Goal: Information Seeking & Learning: Learn about a topic

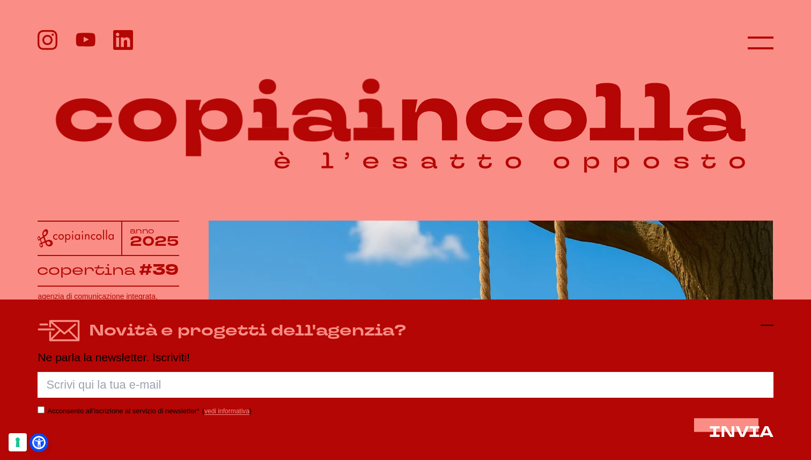
click at [761, 327] on icon at bounding box center [766, 325] width 13 height 13
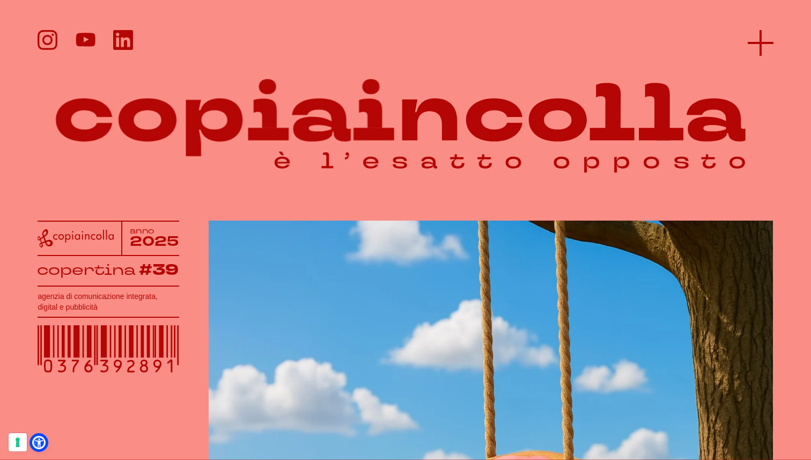
click at [757, 44] on icon at bounding box center [761, 43] width 26 height 26
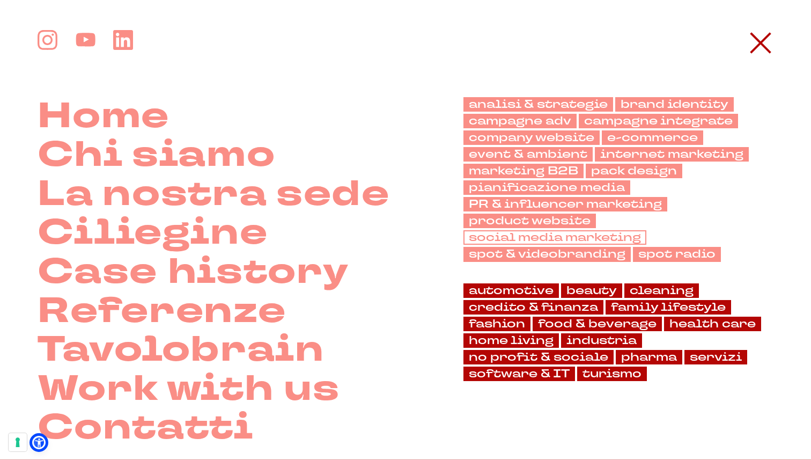
click at [537, 233] on link "social media marketing" at bounding box center [554, 237] width 183 height 14
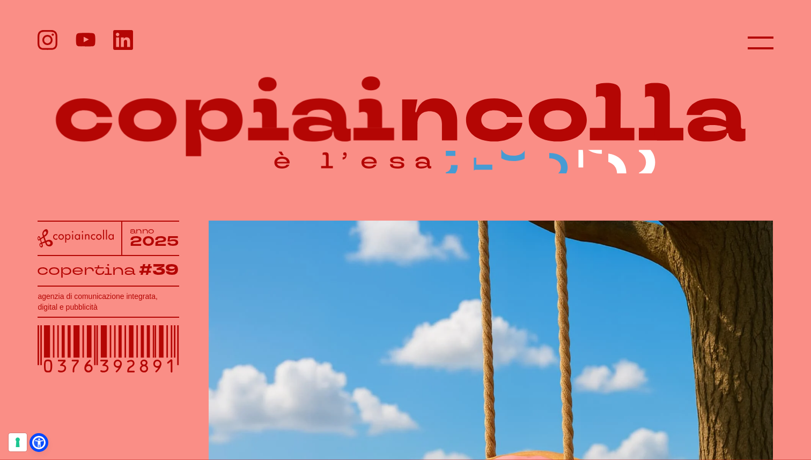
click at [124, 40] on icon at bounding box center [123, 40] width 20 height 20
